Goal: Task Accomplishment & Management: Complete application form

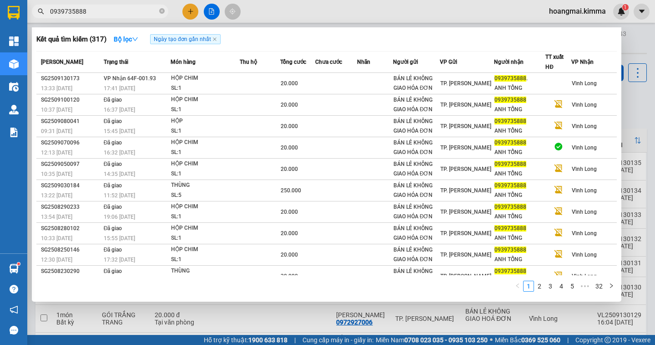
click at [189, 13] on div at bounding box center [327, 172] width 655 height 345
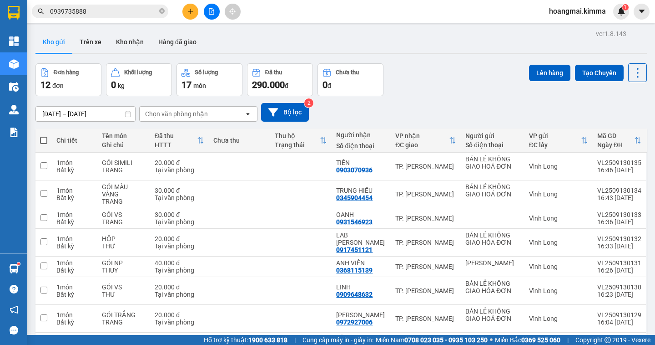
click at [190, 15] on button at bounding box center [190, 12] width 16 height 16
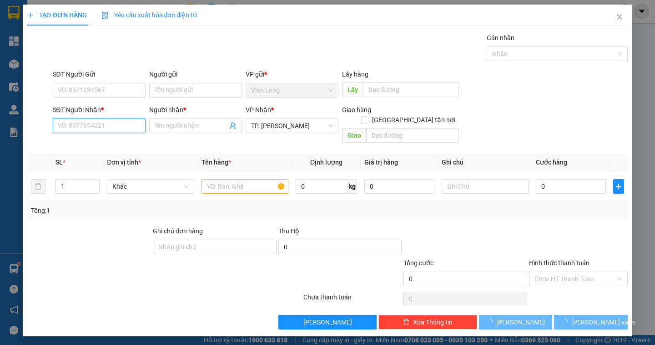
click at [112, 126] on input "SĐT Người Nhận *" at bounding box center [99, 125] width 93 height 15
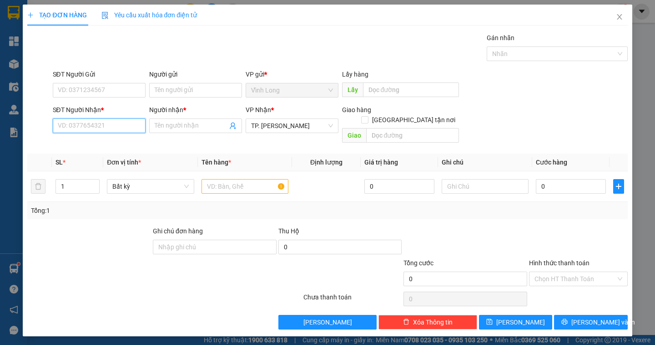
click at [112, 126] on input "SĐT Người Nhận *" at bounding box center [99, 125] width 93 height 15
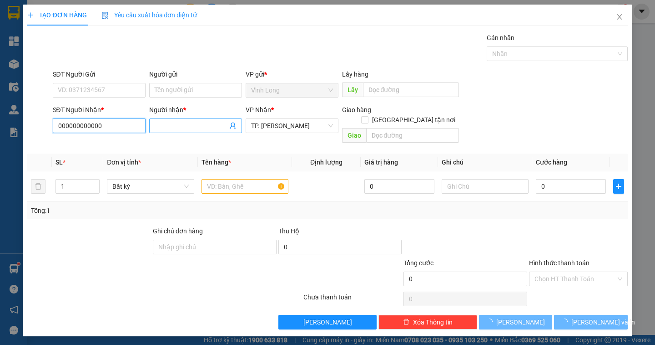
type input "000000000000"
click at [170, 128] on input "Người nhận *" at bounding box center [191, 126] width 73 height 10
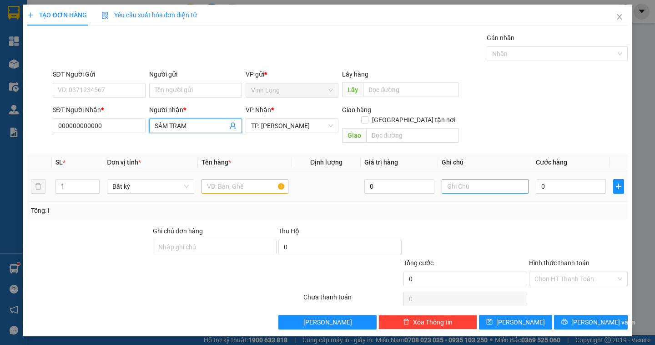
type input "SÂM TRẠM"
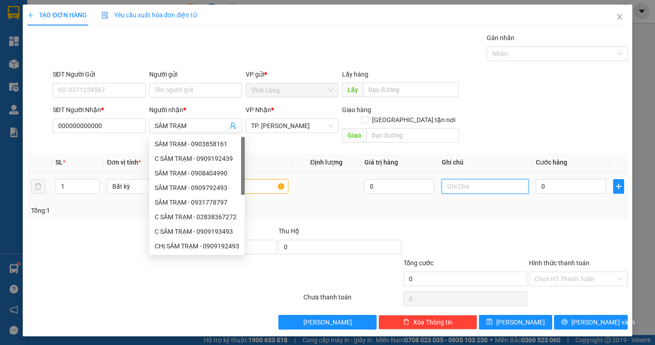
click at [456, 182] on input "text" at bounding box center [485, 186] width 87 height 15
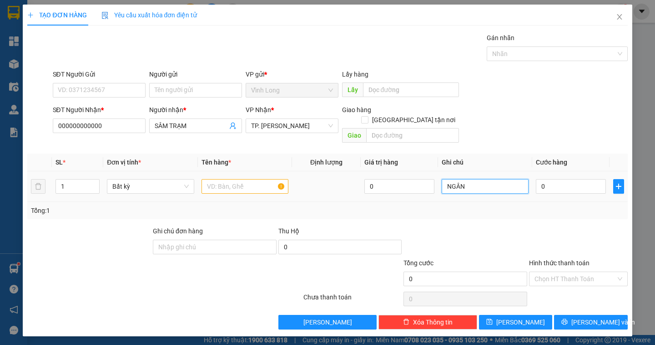
type input "NGÂN"
click at [207, 179] on input "text" at bounding box center [245, 186] width 87 height 15
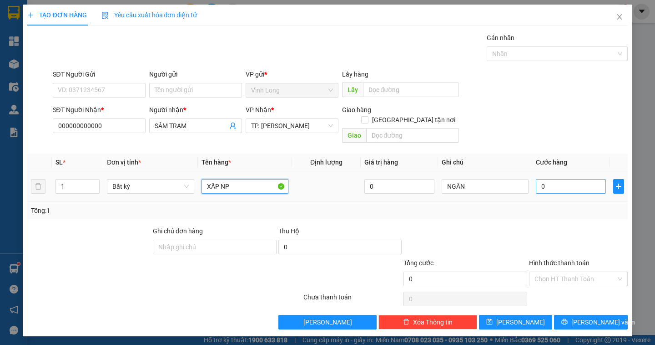
type input "XẤP NP"
click at [557, 179] on input "0" at bounding box center [571, 186] width 70 height 15
type input "3"
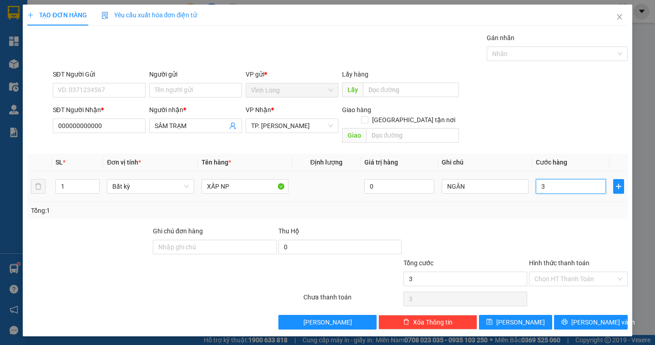
type input "30"
type input "30.000"
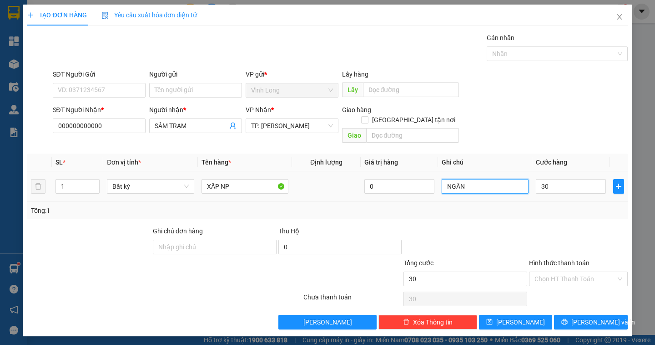
type input "30.000"
click at [476, 179] on input "NGÂN" at bounding box center [485, 186] width 87 height 15
type input "NGÂN (CN 1 XẤP 4M)"
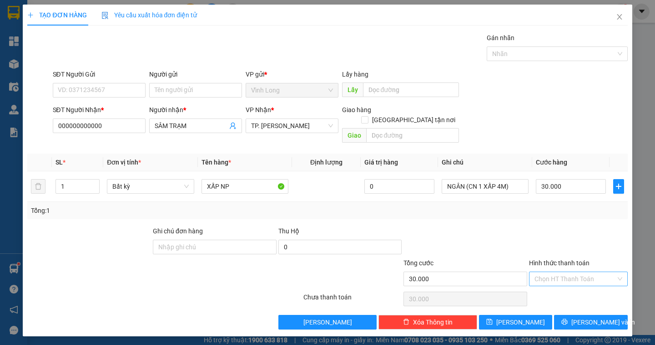
click at [594, 272] on input "Hình thức thanh toán" at bounding box center [575, 279] width 81 height 14
click at [582, 289] on div "Tại văn phòng" at bounding box center [579, 287] width 88 height 10
type input "0"
click at [582, 314] on button "[PERSON_NAME] và In" at bounding box center [590, 321] width 73 height 15
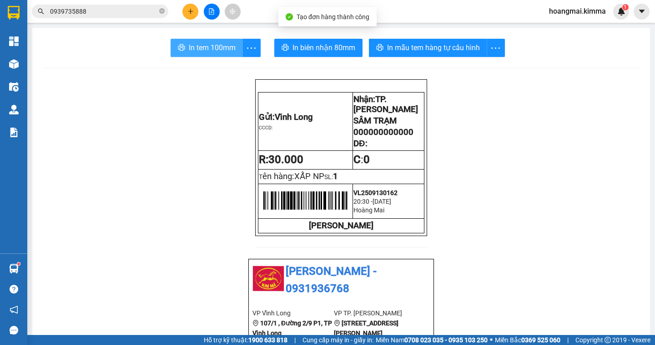
click at [212, 51] on span "In tem 100mm" at bounding box center [212, 47] width 47 height 11
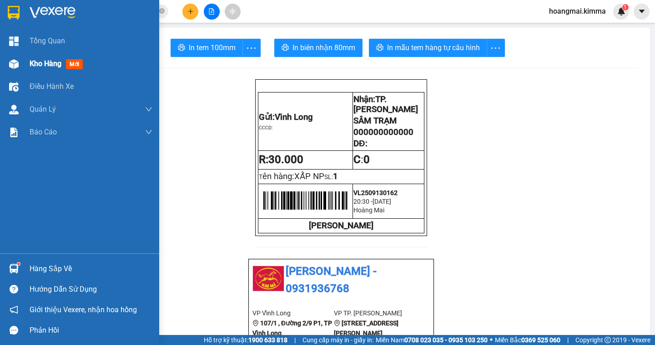
click at [40, 65] on span "Kho hàng" at bounding box center [46, 63] width 32 height 9
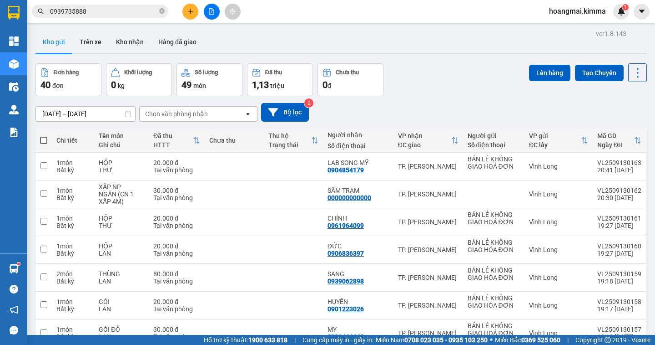
click at [266, 87] on span "1,13" at bounding box center [260, 84] width 17 height 11
